Goal: Transaction & Acquisition: Download file/media

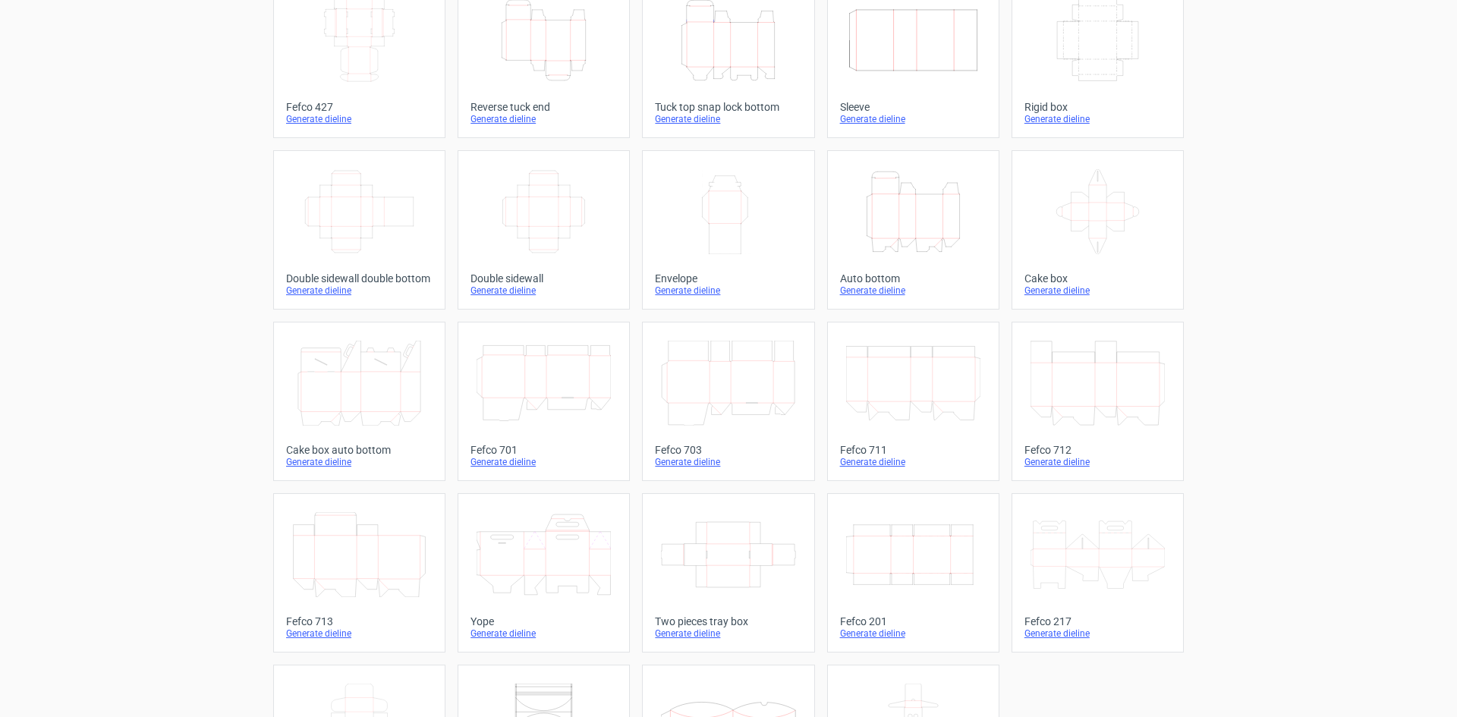
scroll to position [152, 0]
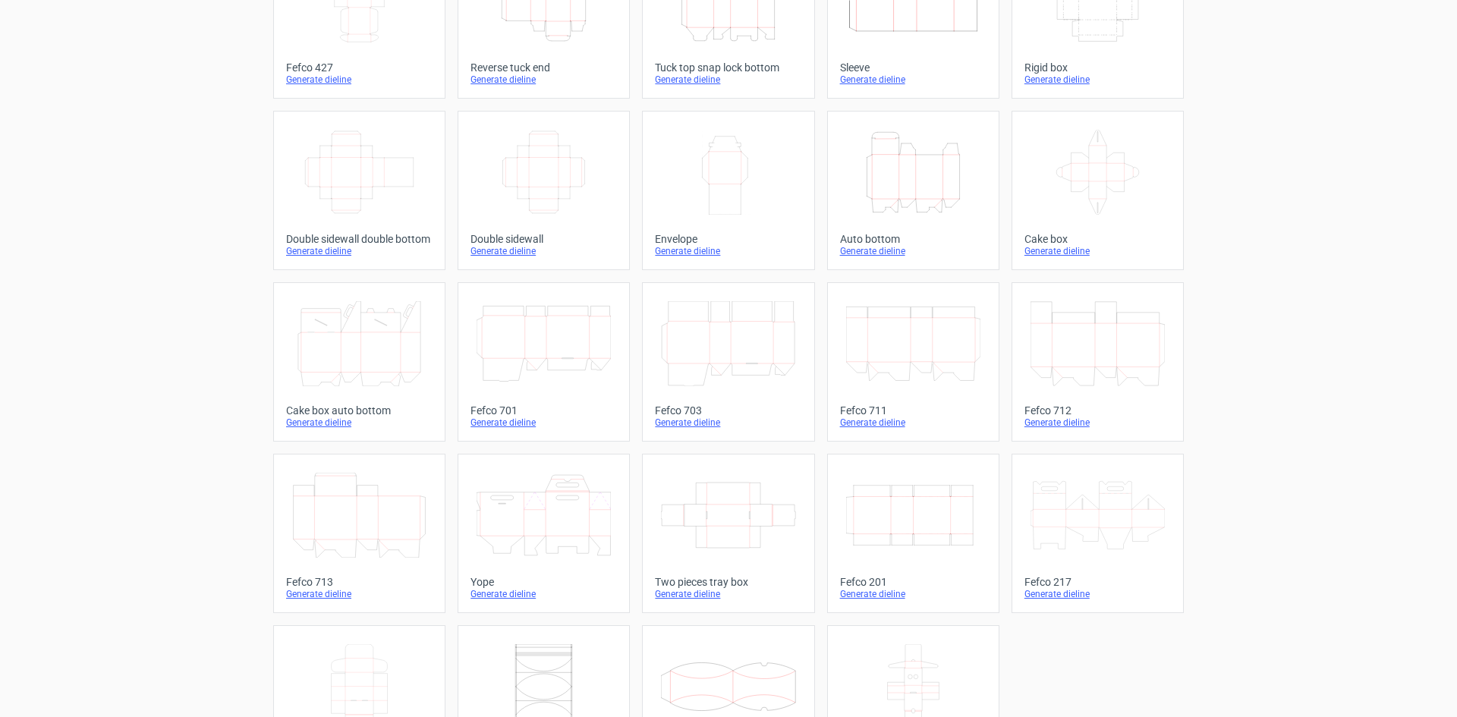
click at [881, 508] on icon "Width Depth Height" at bounding box center [913, 515] width 134 height 85
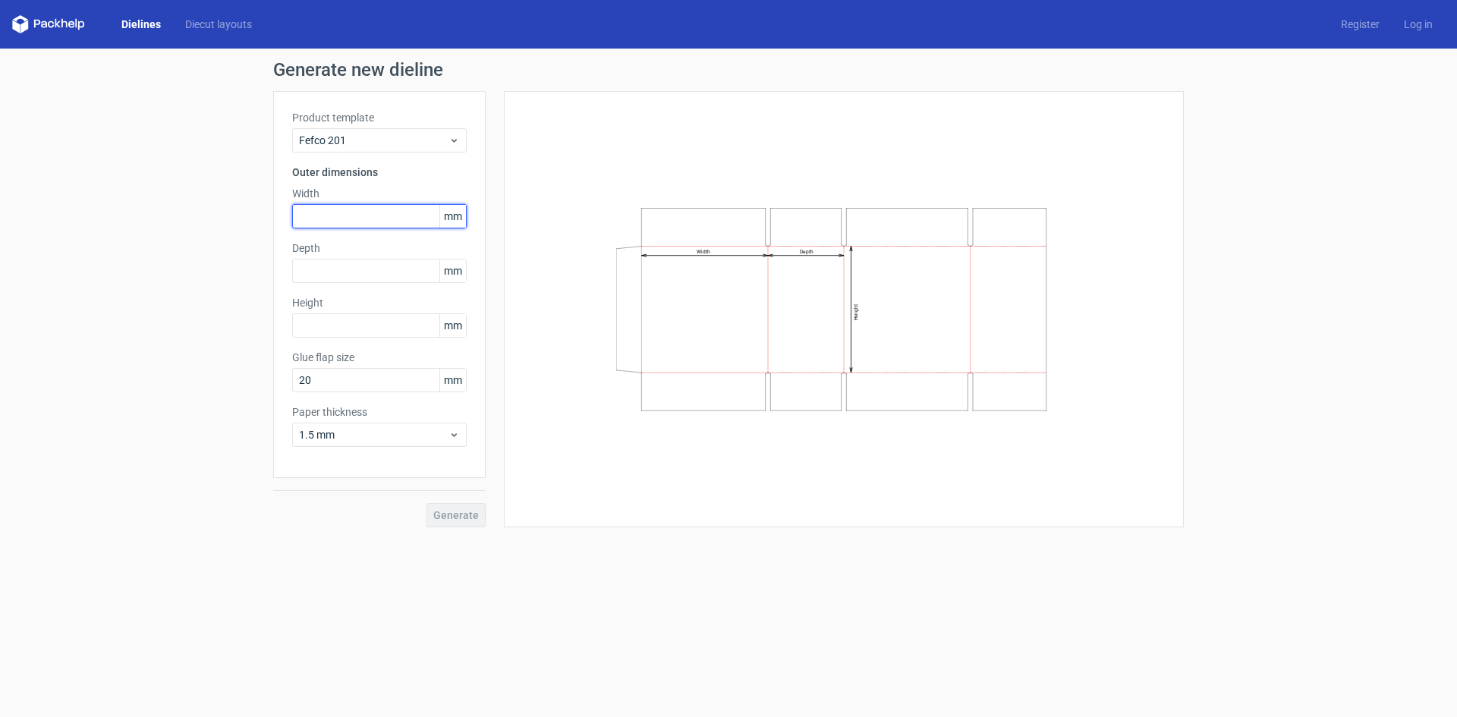
click at [391, 224] on input "text" at bounding box center [379, 216] width 175 height 24
type input "305"
click at [351, 266] on input "text" at bounding box center [379, 271] width 175 height 24
type input "305"
click at [321, 322] on input "text" at bounding box center [379, 325] width 175 height 24
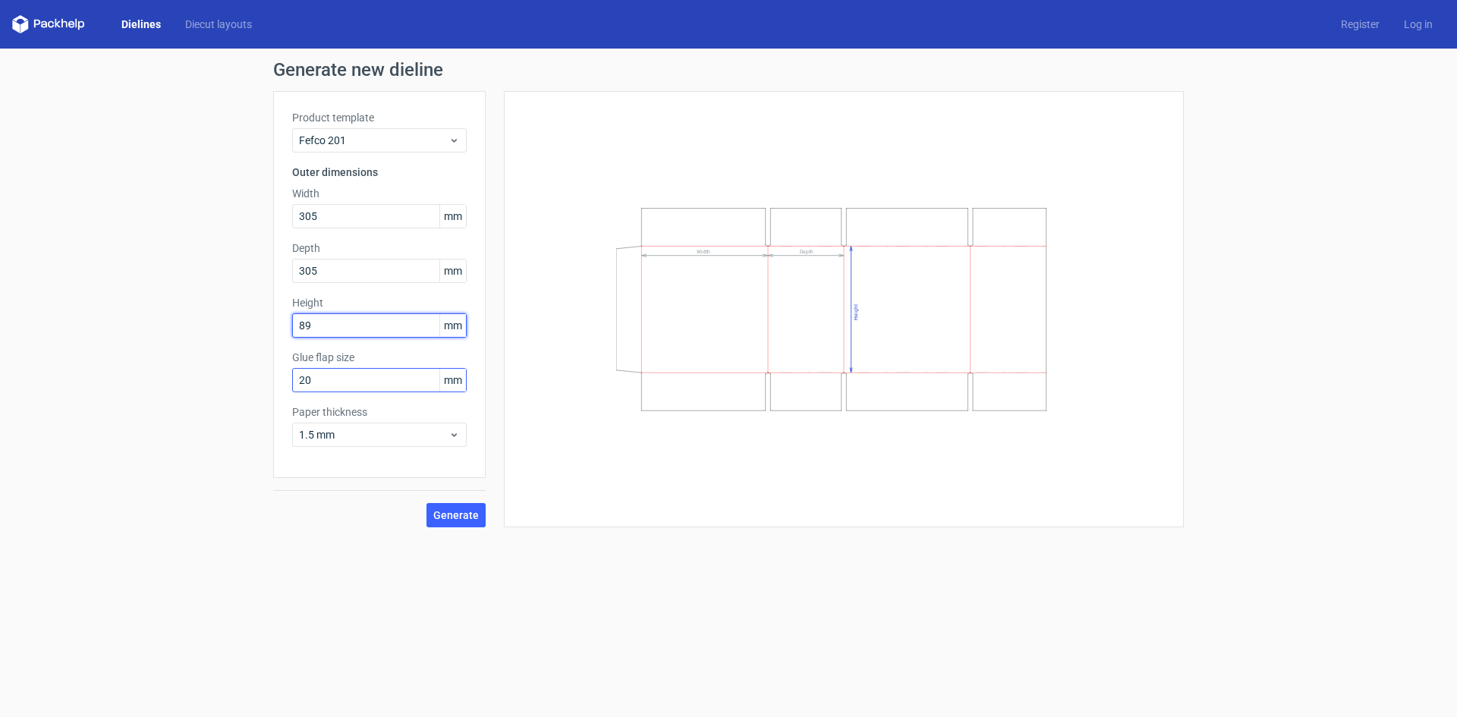
type input "89"
click at [332, 372] on input "20" at bounding box center [379, 380] width 175 height 24
type input "30"
click at [438, 510] on span "Generate" at bounding box center [456, 515] width 46 height 11
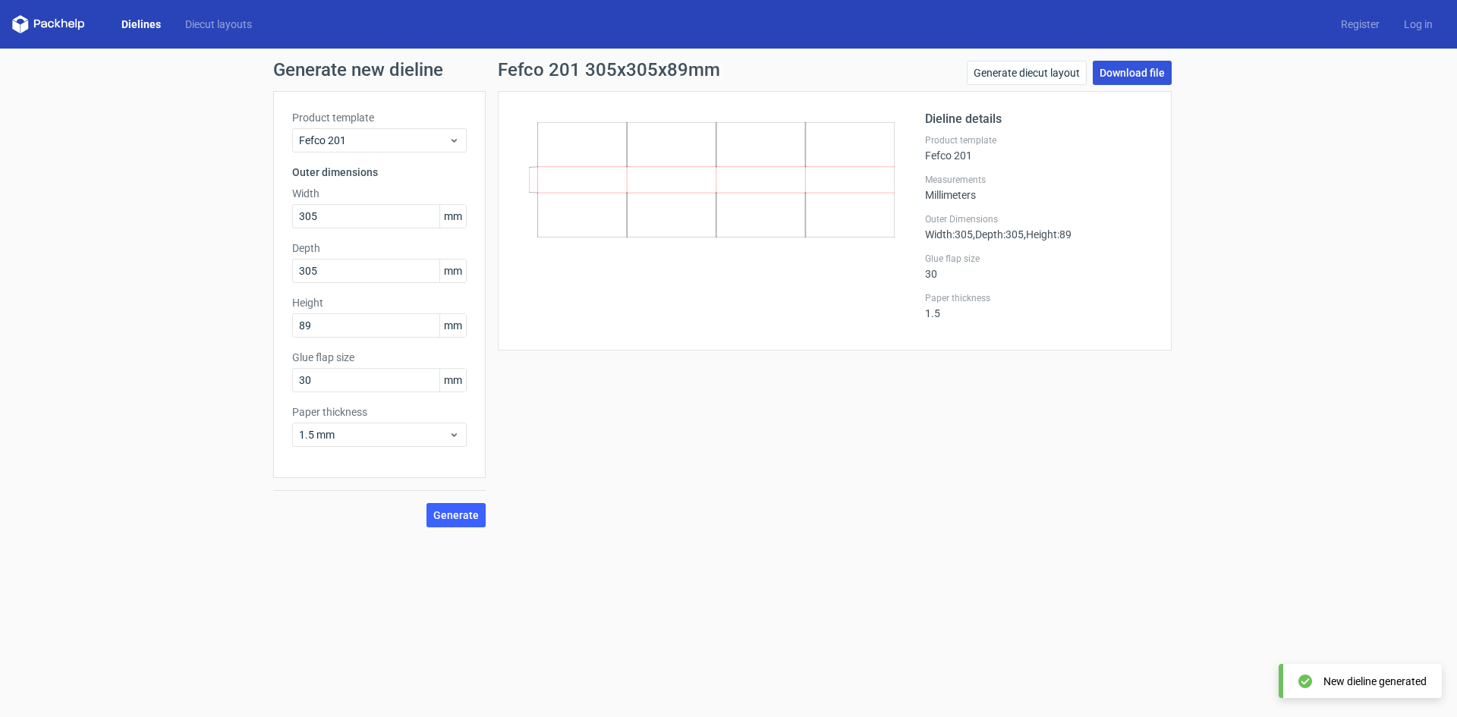
click at [1158, 68] on link "Download file" at bounding box center [1132, 73] width 79 height 24
click at [1124, 75] on link "Download file" at bounding box center [1132, 73] width 79 height 24
click at [358, 426] on div "1.5 mm" at bounding box center [379, 435] width 175 height 24
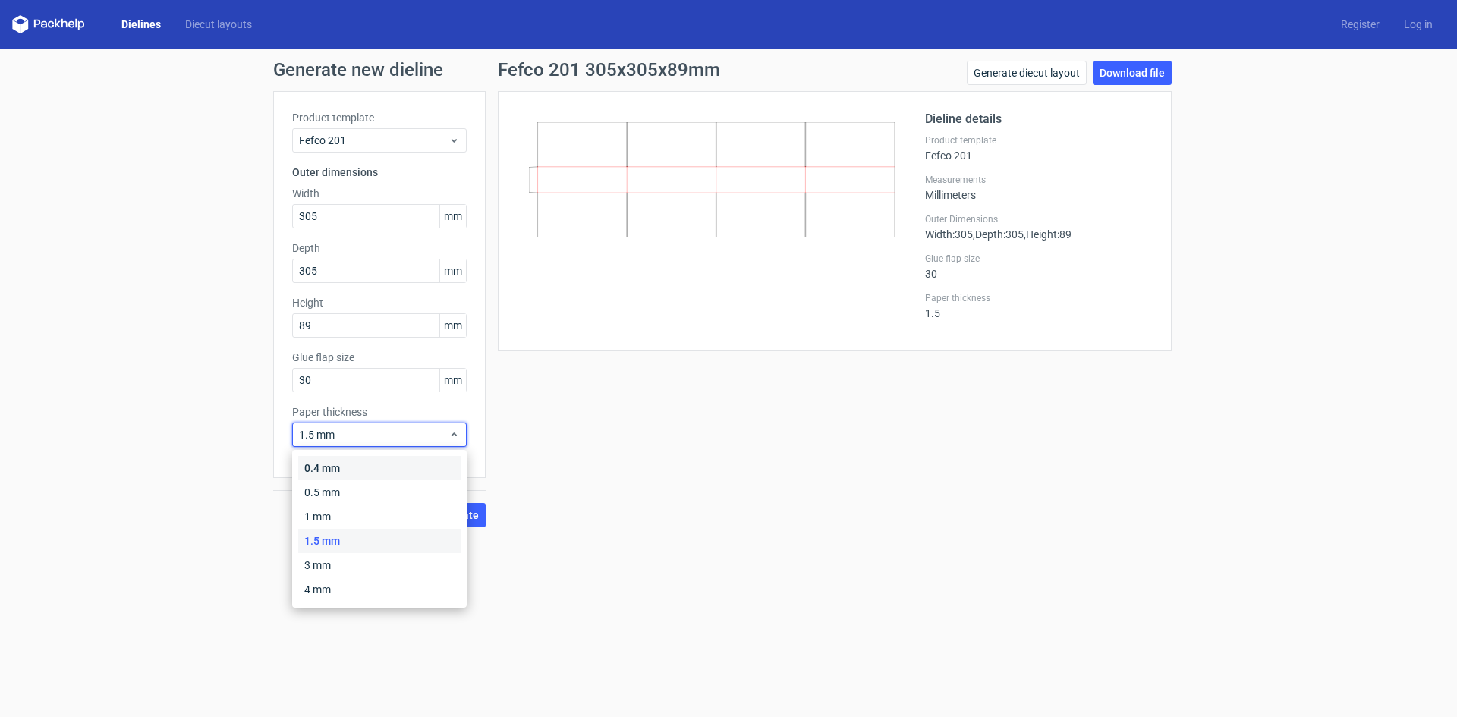
click at [351, 472] on div "0.4 mm" at bounding box center [379, 468] width 162 height 24
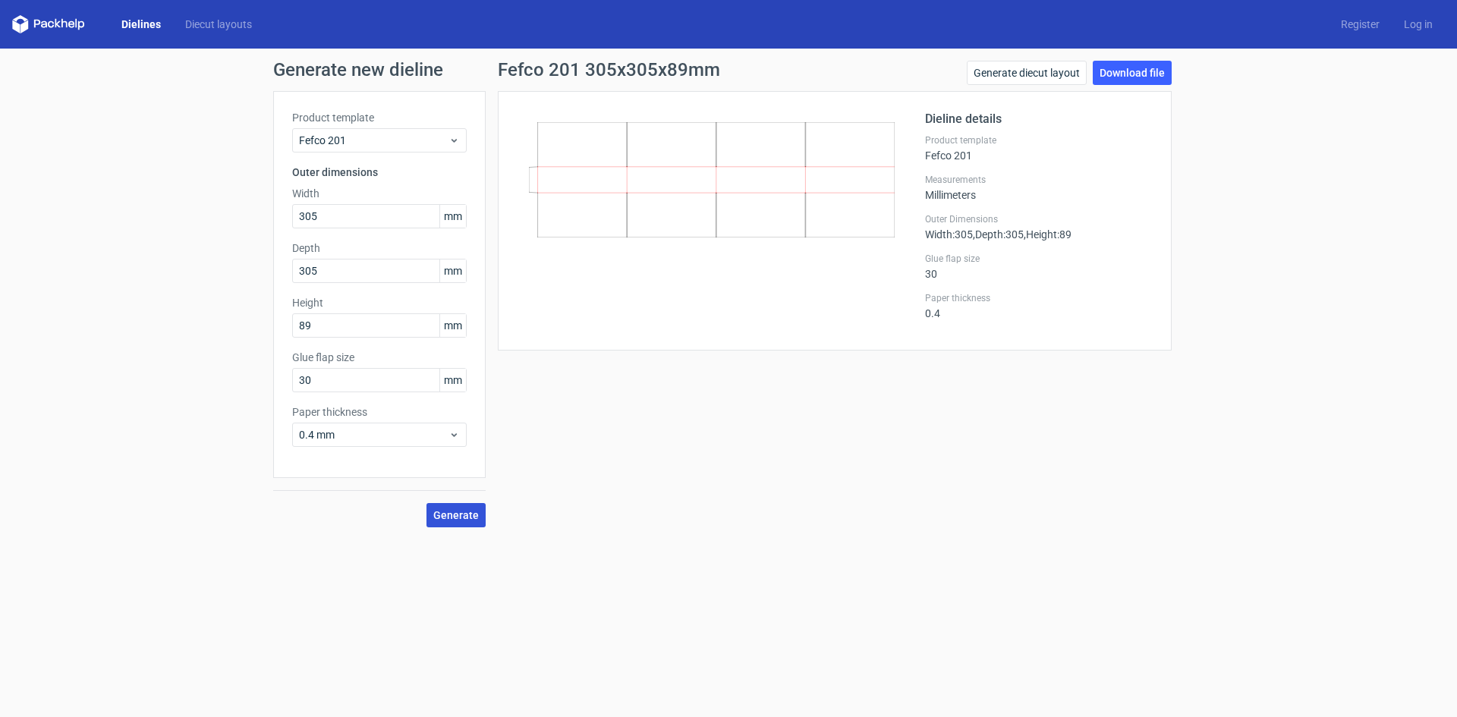
click at [464, 520] on span "Generate" at bounding box center [456, 515] width 46 height 11
click at [1139, 77] on link "Download file" at bounding box center [1132, 73] width 79 height 24
